Goal: Task Accomplishment & Management: Manage account settings

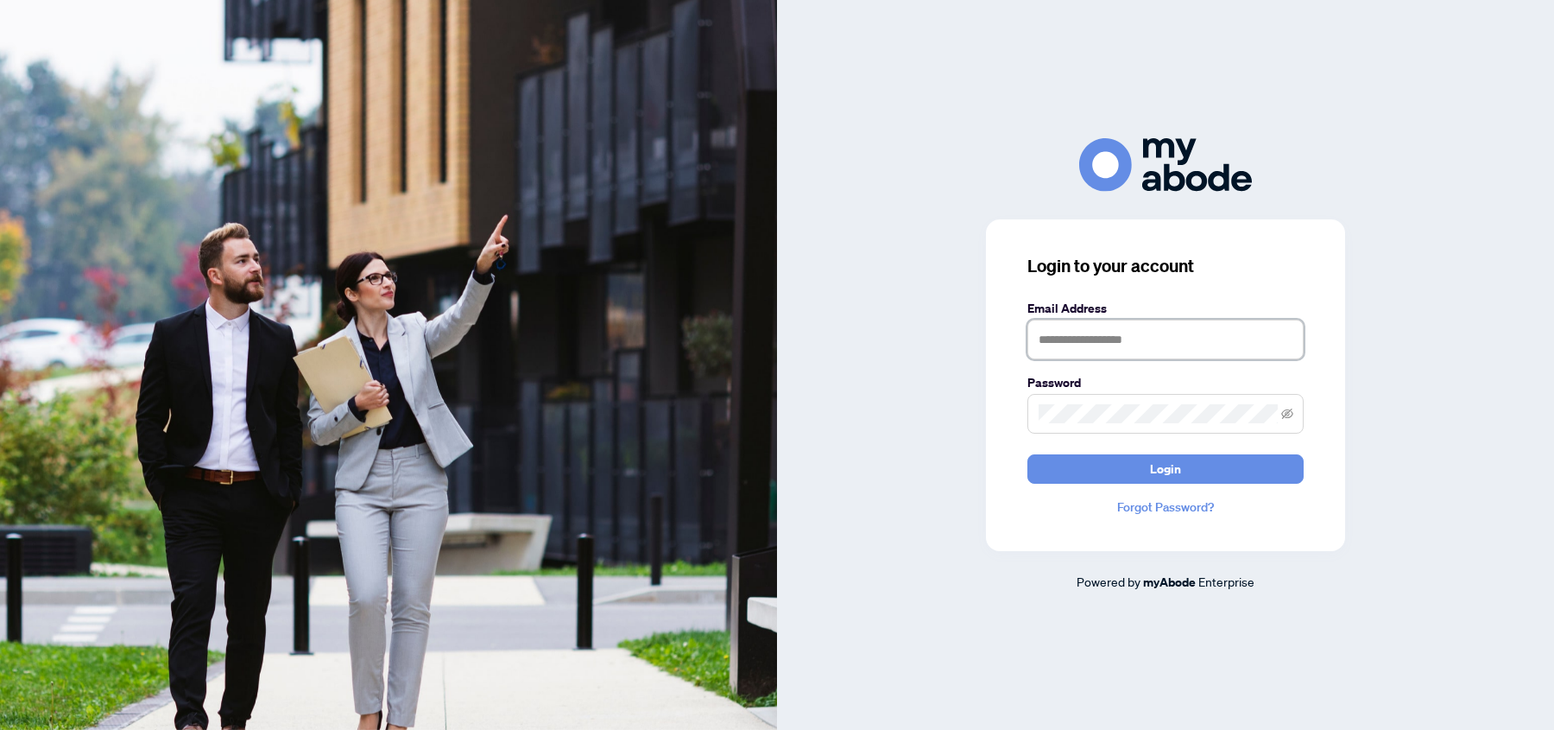
click at [1107, 342] on input "text" at bounding box center [1165, 339] width 276 height 40
type input "**********"
click at [1122, 484] on div "**********" at bounding box center [1165, 385] width 359 height 332
click at [1122, 471] on button "Login" at bounding box center [1165, 468] width 276 height 29
